Goal: Find specific page/section: Find specific page/section

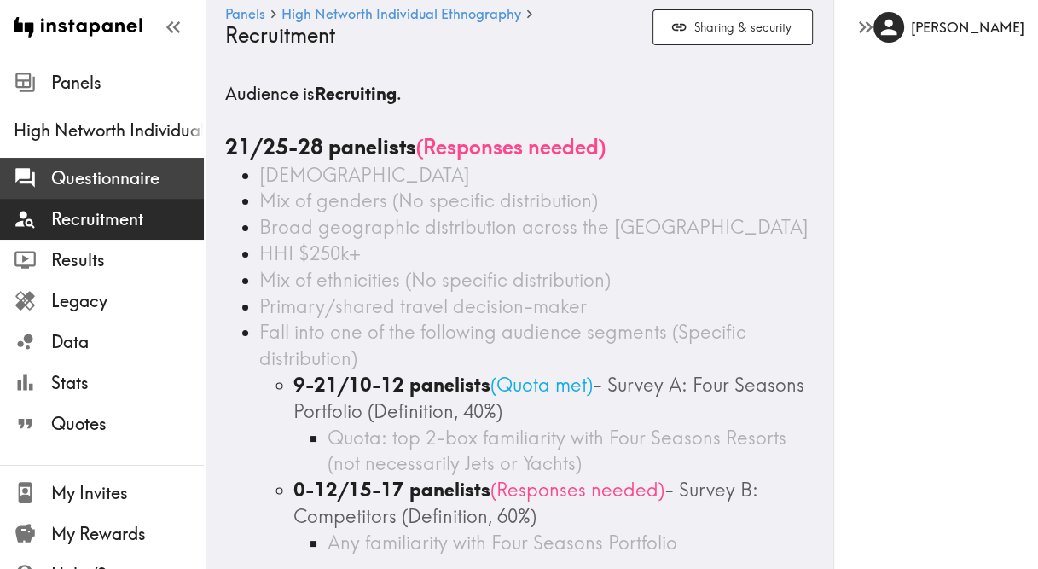
click at [79, 171] on span "Questionnaire" at bounding box center [127, 178] width 153 height 24
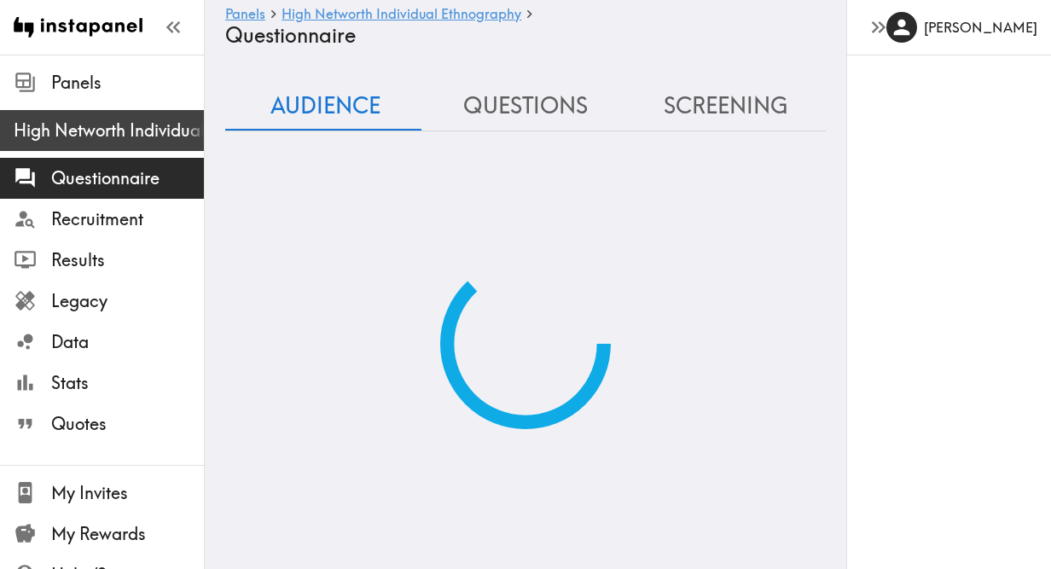
click at [111, 127] on span "High Networth Individual Ethnography" at bounding box center [109, 131] width 190 height 24
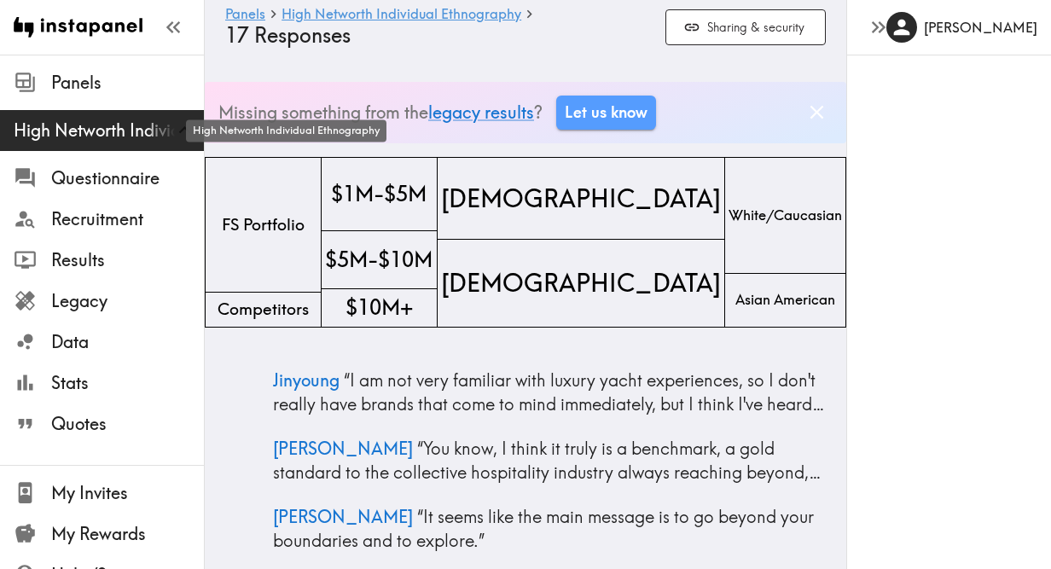
click at [113, 130] on span "High Networth Individual Ethnography" at bounding box center [109, 131] width 190 height 24
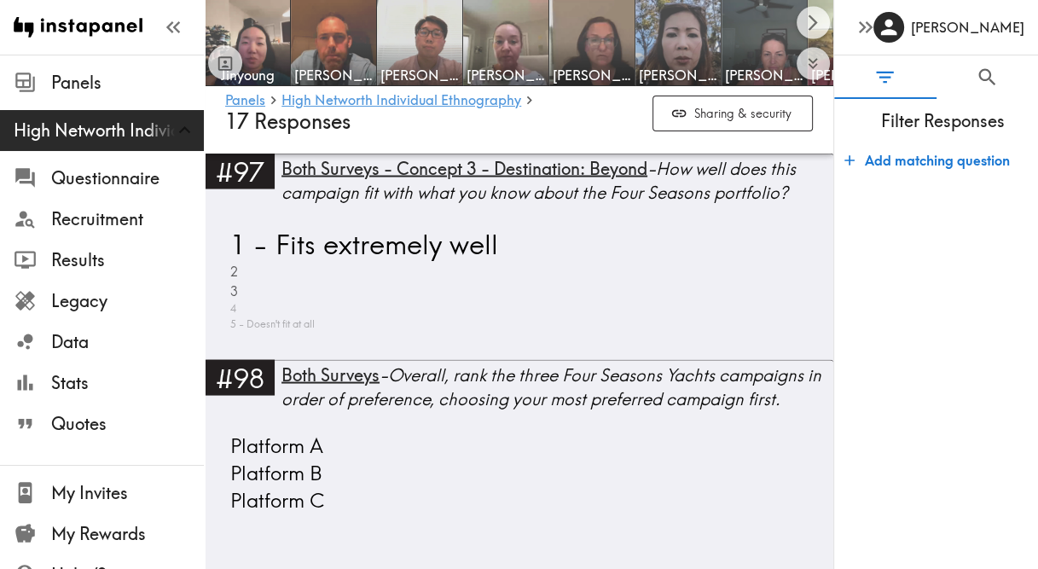
scroll to position [23281, 0]
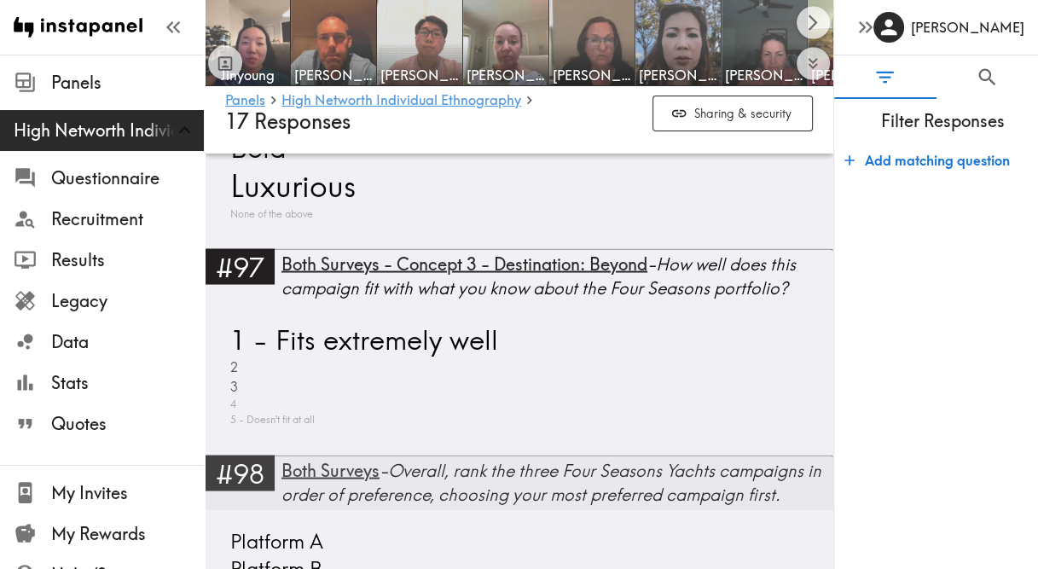
click at [425, 458] on div "Both Surveys - Overall, rank the three Four Seasons Yachts campaigns in order o…" at bounding box center [557, 482] width 552 height 48
